Goal: Information Seeking & Learning: Learn about a topic

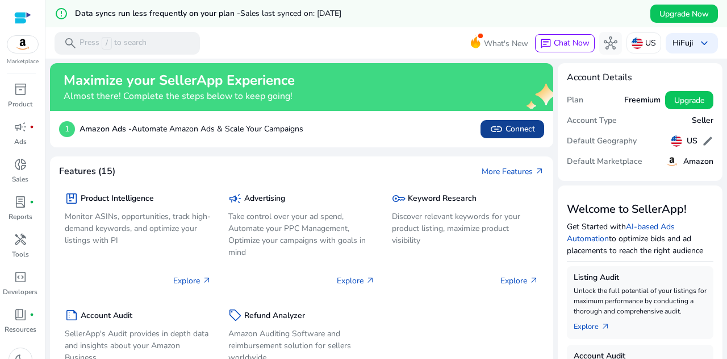
click at [517, 126] on span "link Connect" at bounding box center [512, 129] width 45 height 14
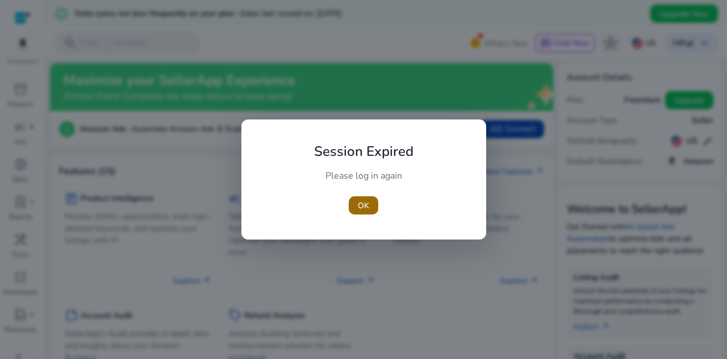
click at [361, 201] on span "OK" at bounding box center [363, 205] width 11 height 12
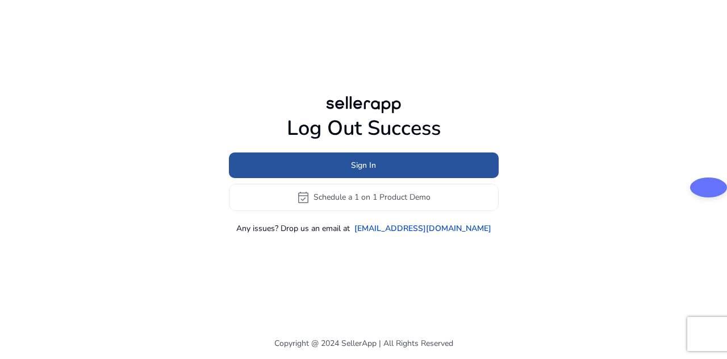
click at [343, 155] on span at bounding box center [364, 164] width 270 height 27
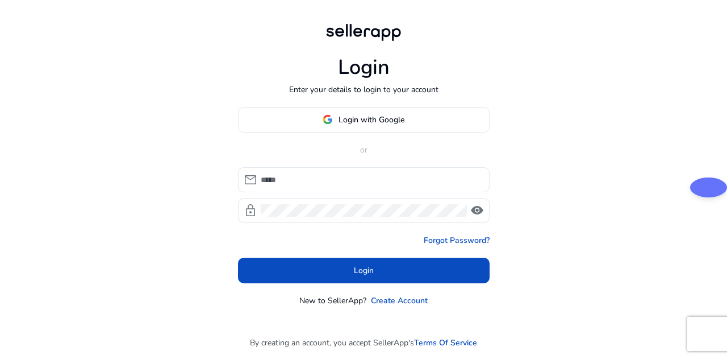
type input "**********"
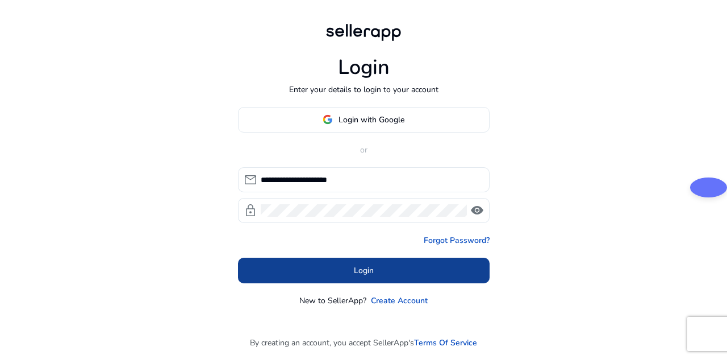
click at [324, 257] on span at bounding box center [364, 269] width 252 height 27
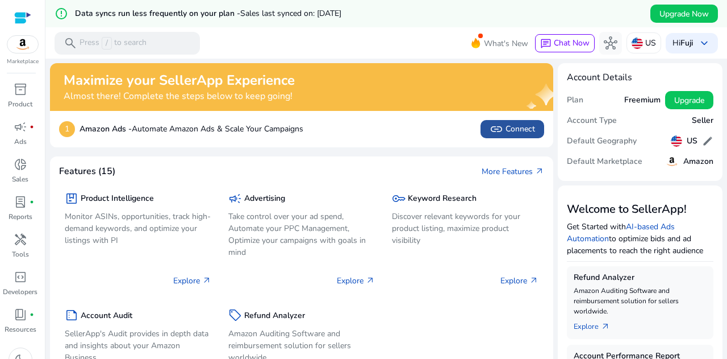
click at [518, 122] on span at bounding box center [513, 128] width 64 height 27
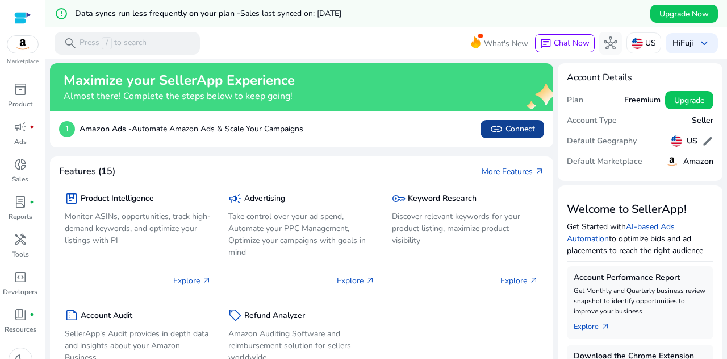
click at [499, 129] on span "link" at bounding box center [497, 129] width 14 height 14
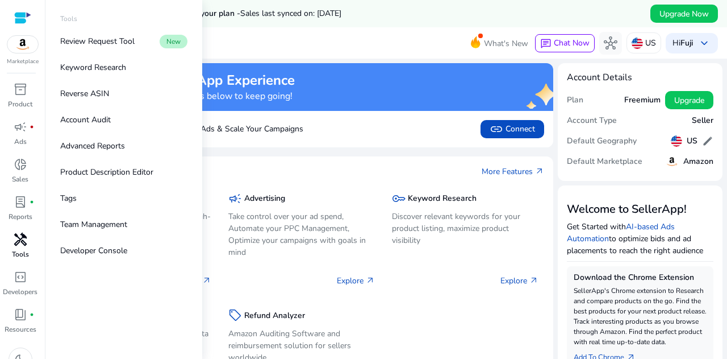
click at [22, 241] on span "handyman" at bounding box center [21, 239] width 14 height 14
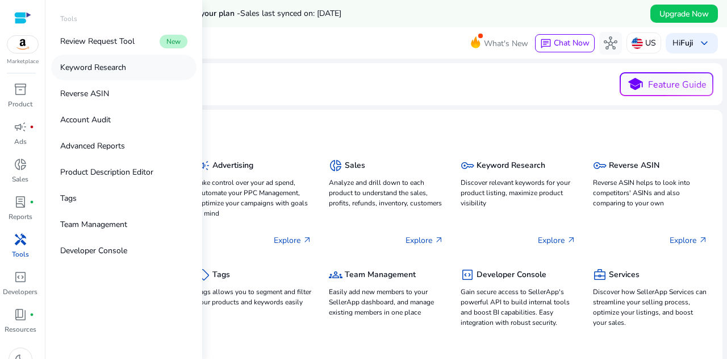
click at [118, 70] on p "Keyword Research" at bounding box center [93, 67] width 66 height 12
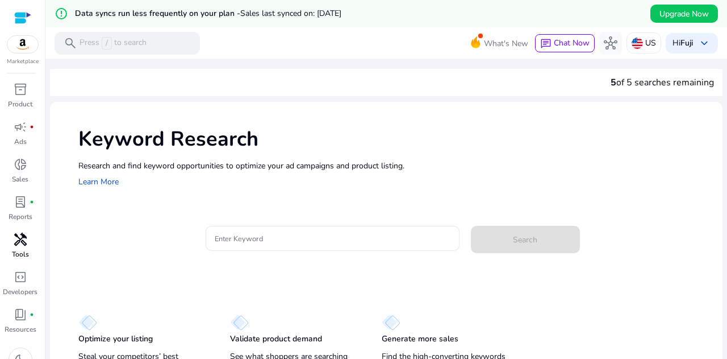
click at [30, 241] on div "handyman" at bounding box center [21, 239] width 32 height 18
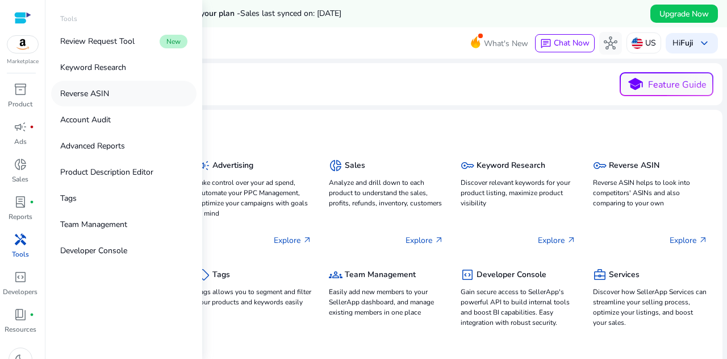
click at [130, 97] on link "Reverse ASIN" at bounding box center [123, 94] width 145 height 26
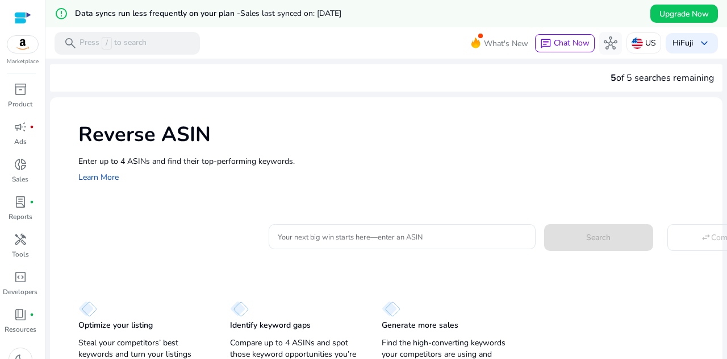
click at [346, 128] on h1 "Reverse ASIN" at bounding box center [394, 134] width 633 height 24
